Goal: Find contact information: Find contact information

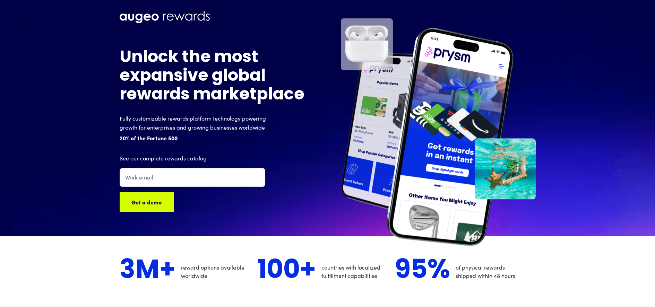
click at [141, 14] on img at bounding box center [165, 17] width 90 height 12
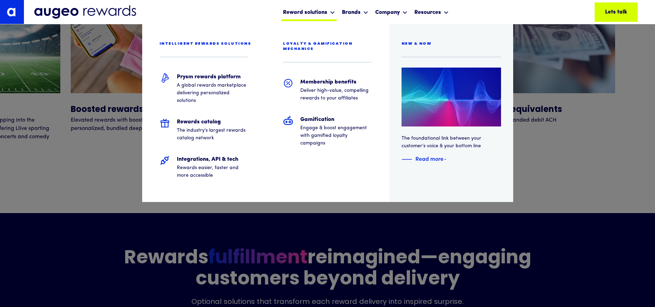
scroll to position [3250, 0]
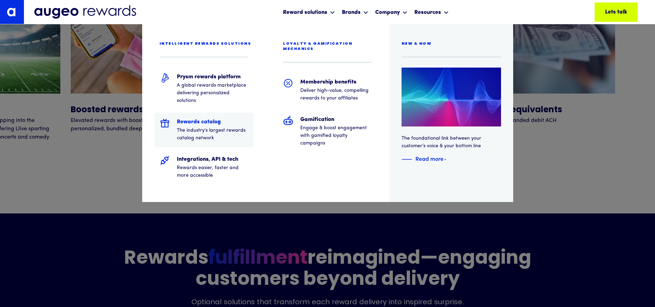
click at [204, 120] on h5 "Rewards catalog" at bounding box center [213, 122] width 72 height 8
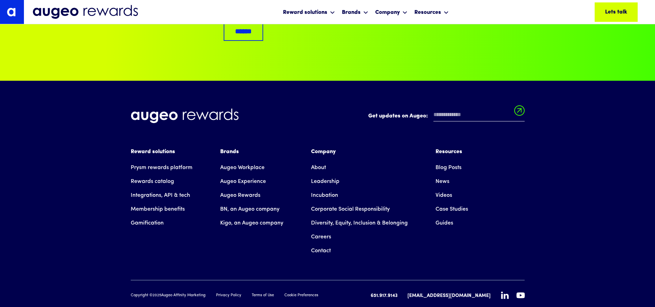
scroll to position [2719, 0]
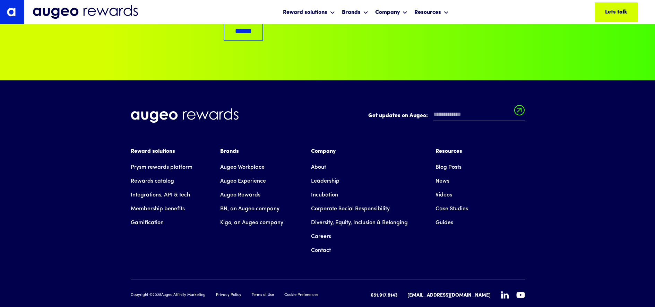
click at [325, 244] on link "Contact" at bounding box center [321, 251] width 20 height 14
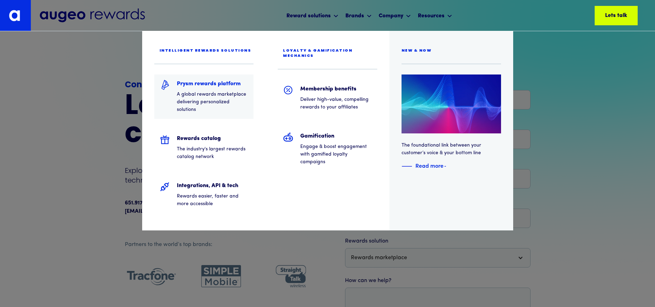
click at [221, 84] on h5 "Prysm rewards platform" at bounding box center [213, 84] width 72 height 8
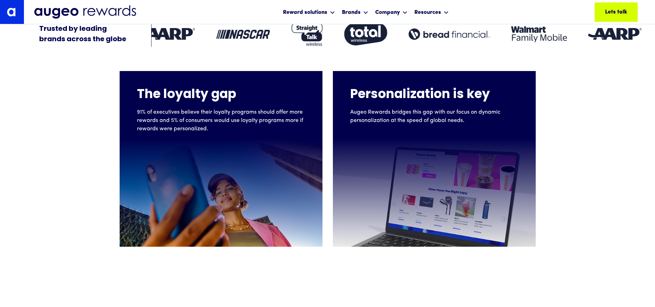
scroll to position [255, 0]
